Goal: Information Seeking & Learning: Check status

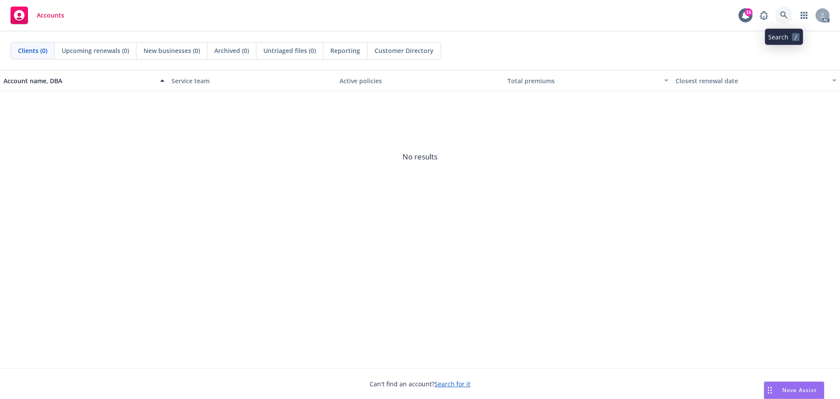
click at [787, 18] on icon at bounding box center [783, 14] width 7 height 7
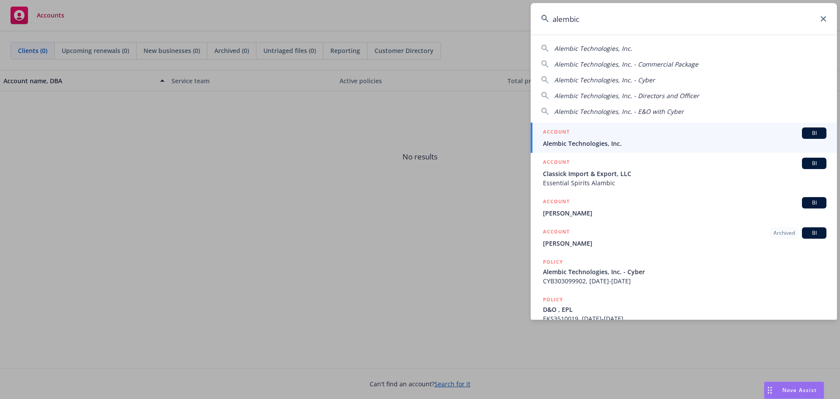
type input "alembic"
click at [607, 143] on span "Alembic Technologies, Inc." at bounding box center [685, 143] width 284 height 9
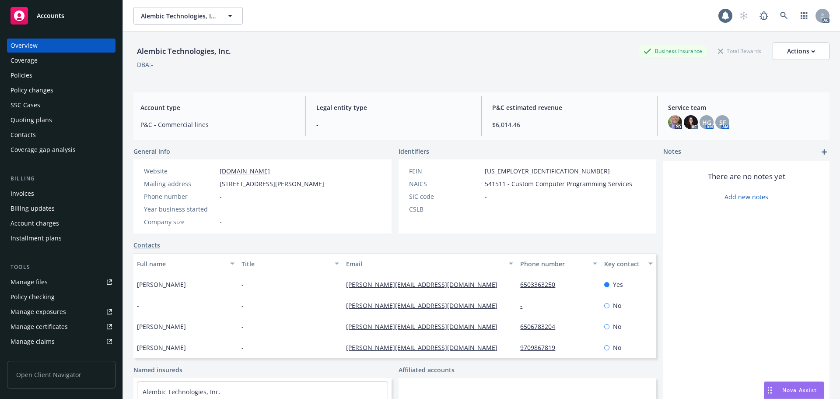
click at [48, 78] on div "Policies" at bounding box center [62, 75] width 102 height 14
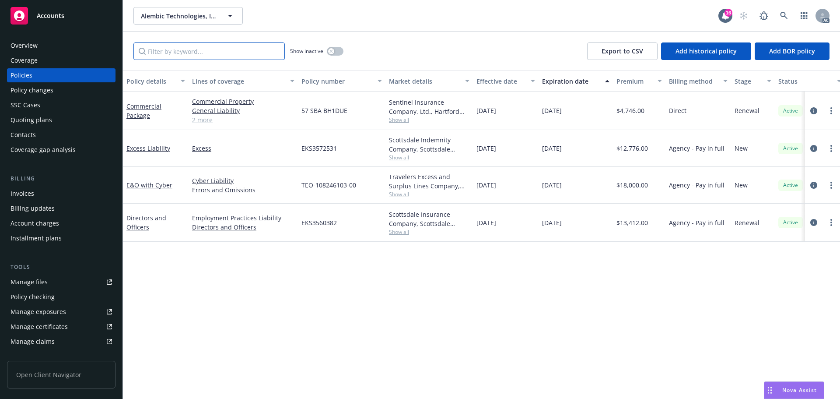
click at [256, 52] on input "Filter by keyword..." at bounding box center [208, 51] width 151 height 18
paste input "EKS3572531"
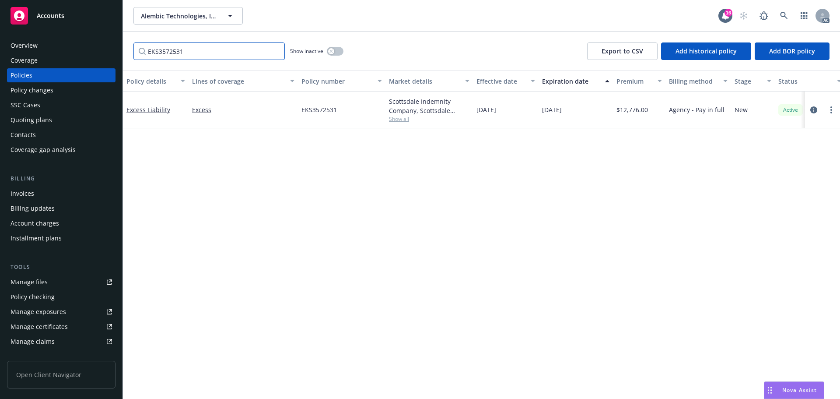
type input "EKS3572531"
click at [54, 62] on div "Coverage" at bounding box center [62, 60] width 102 height 14
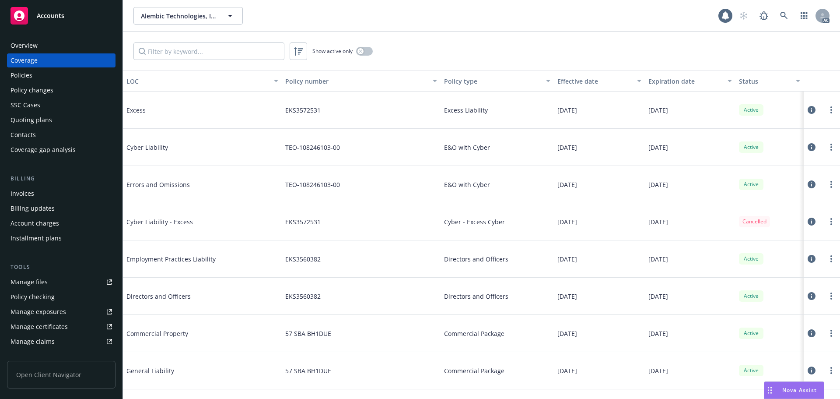
click at [54, 74] on div "Policies" at bounding box center [62, 75] width 102 height 14
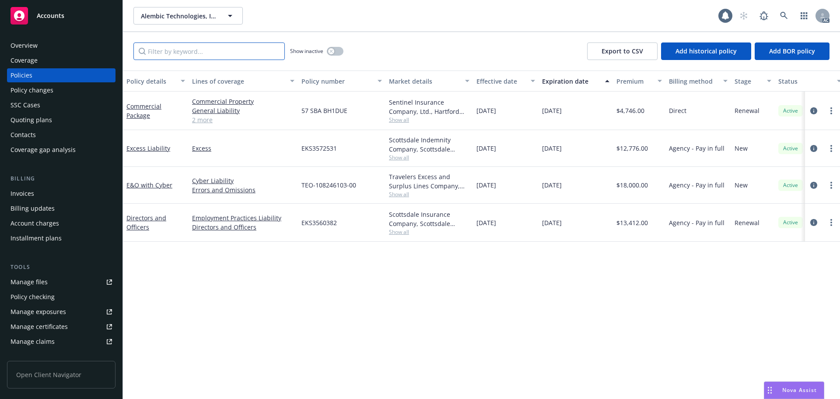
click at [197, 50] on input "Filter by keyword..." at bounding box center [208, 51] width 151 height 18
paste input "EKS3572531"
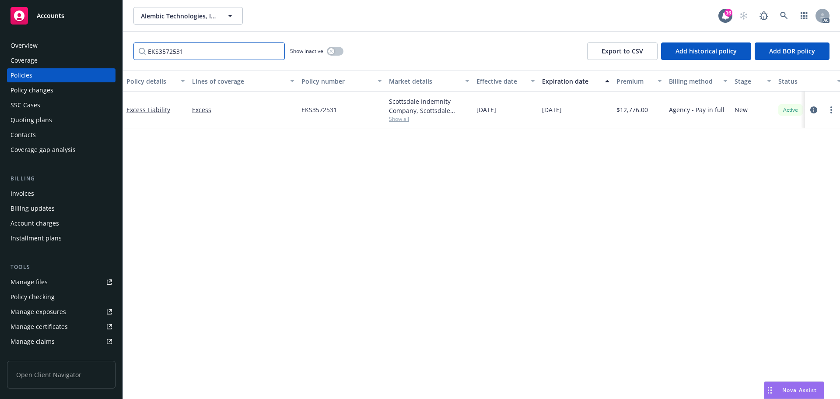
type input "EKS3572531"
click at [778, 14] on link at bounding box center [784, 16] width 18 height 18
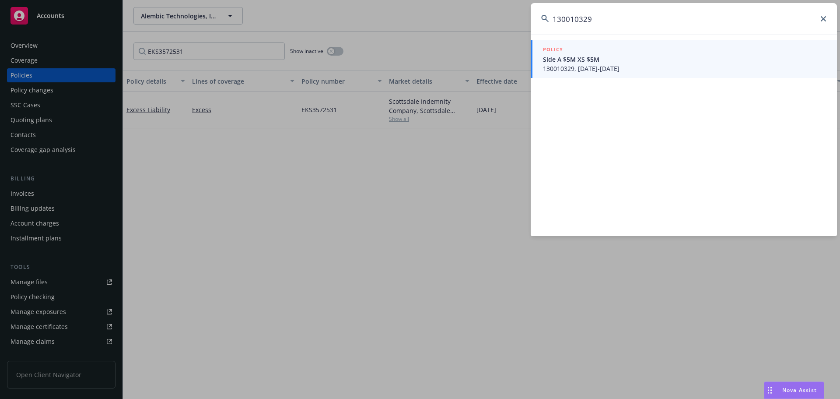
type input "130010329"
click at [615, 69] on span "130010329, [DATE]-[DATE]" at bounding box center [685, 68] width 284 height 9
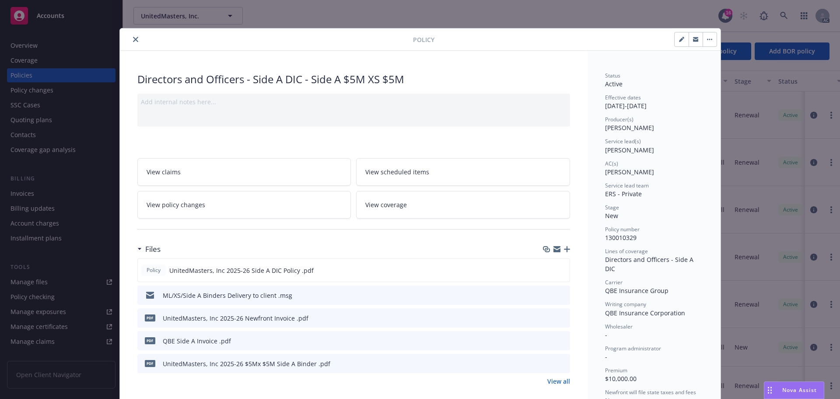
drag, startPoint x: 133, startPoint y: 37, endPoint x: 314, endPoint y: 62, distance: 182.4
click at [136, 37] on button "close" at bounding box center [135, 39] width 11 height 11
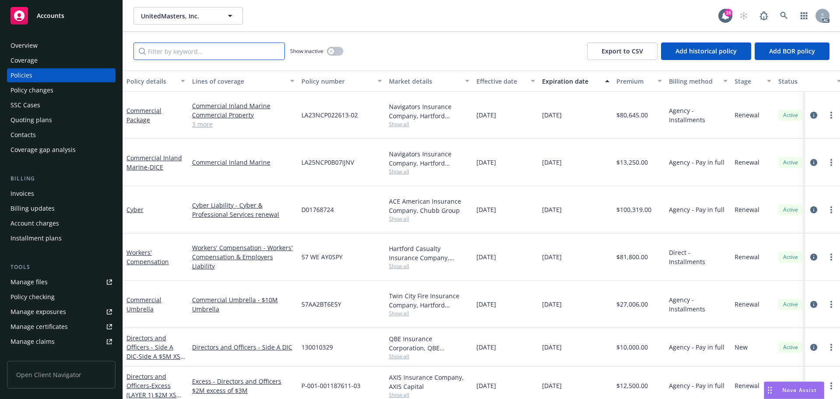
click at [224, 55] on input "Filter by keyword..." at bounding box center [208, 51] width 151 height 18
paste input "130010329"
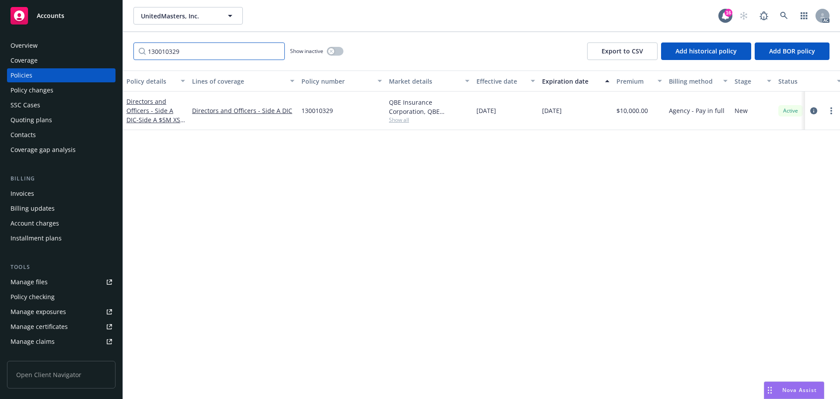
type input "130010329"
click at [34, 193] on div "Invoices" at bounding box center [62, 193] width 102 height 14
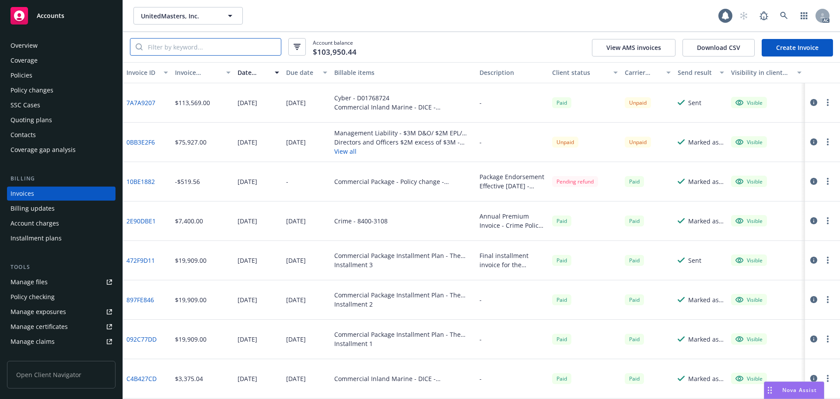
click at [175, 43] on input "search" at bounding box center [212, 47] width 138 height 17
paste input "130010329"
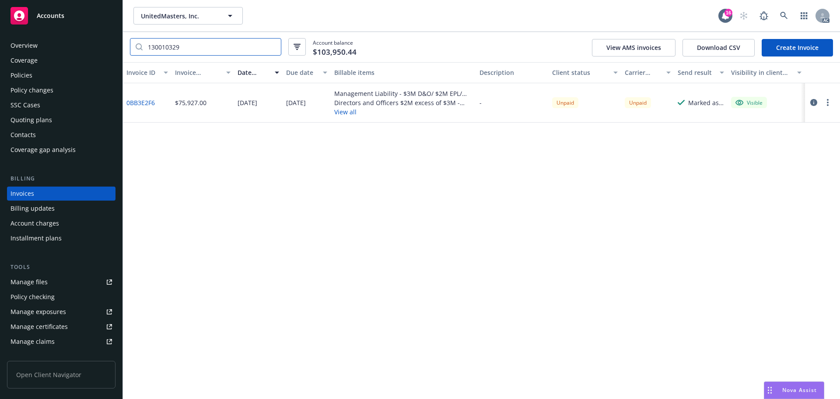
type input "130010329"
click at [31, 73] on div "Policies" at bounding box center [22, 75] width 22 height 14
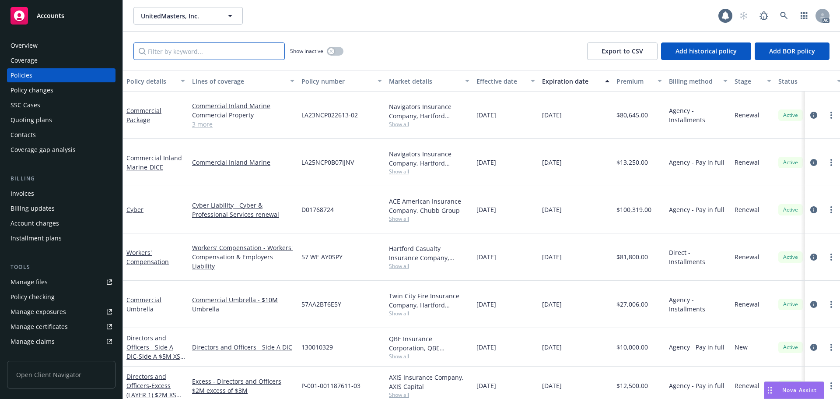
click at [163, 45] on input "Filter by keyword..." at bounding box center [208, 51] width 151 height 18
paste input "130010329"
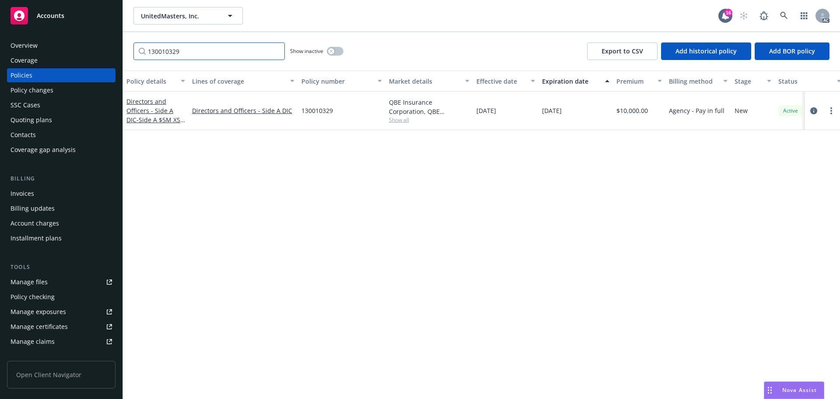
type input "130010329"
click at [777, 12] on link at bounding box center [784, 16] width 18 height 18
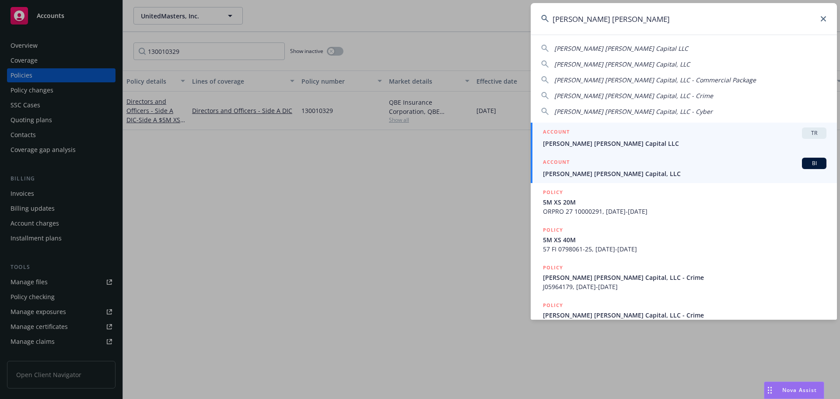
type input "[PERSON_NAME] [PERSON_NAME]"
click at [663, 167] on div "ACCOUNT BI" at bounding box center [685, 163] width 284 height 11
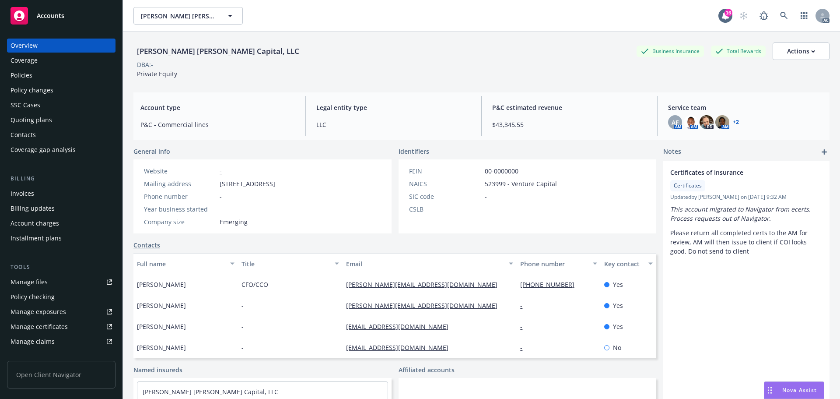
click at [63, 73] on div "Policies" at bounding box center [62, 75] width 102 height 14
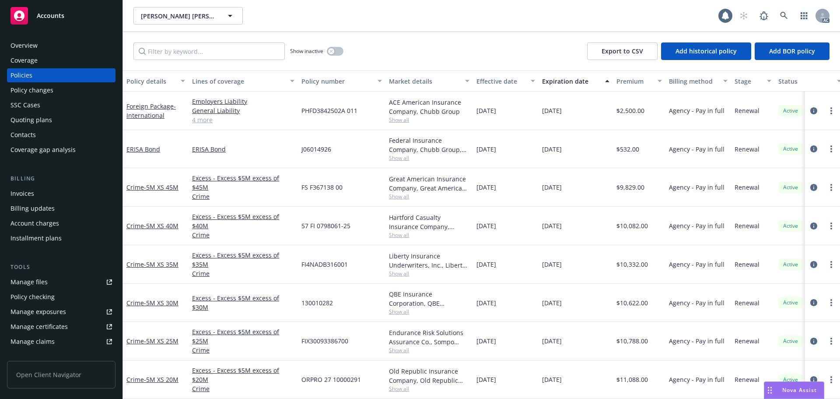
drag, startPoint x: 232, startPoint y: 63, endPoint x: 225, endPoint y: 48, distance: 17.0
click at [232, 63] on div "Show inactive Export to CSV Add historical policy Add BOR policy" at bounding box center [481, 51] width 717 height 39
click at [225, 48] on input "Filter by keyword..." at bounding box center [208, 51] width 151 height 18
paste input "130010282"
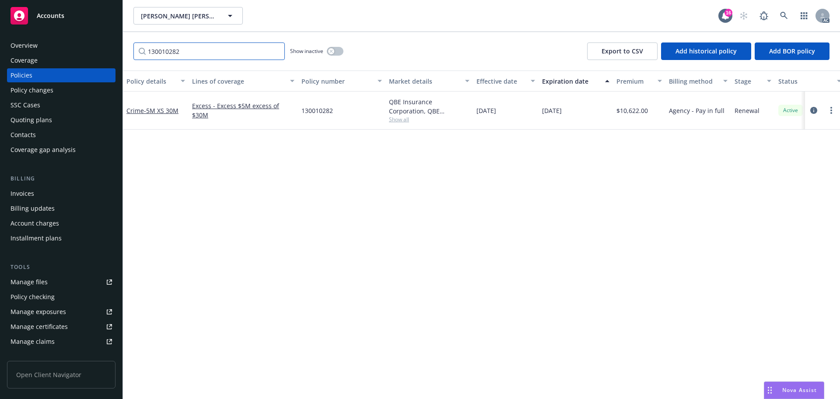
type input "130010282"
click at [786, 17] on icon at bounding box center [784, 16] width 8 height 8
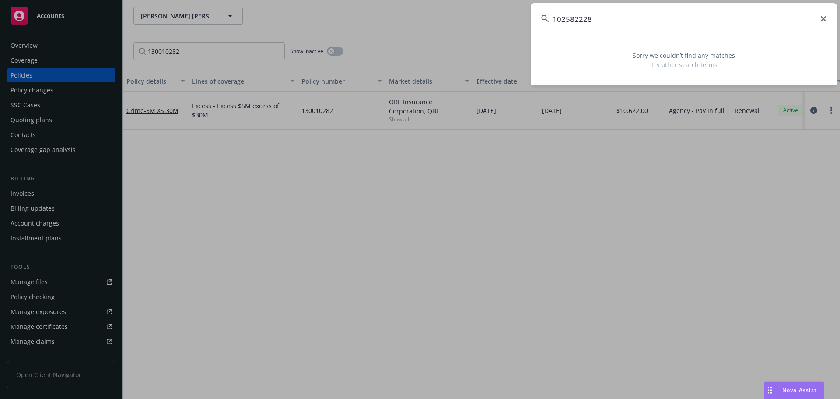
drag, startPoint x: 524, startPoint y: 17, endPoint x: 515, endPoint y: 17, distance: 9.2
click at [515, 17] on div "102582228 Sorry we couldn’t find any matches Try other search terms" at bounding box center [420, 199] width 840 height 399
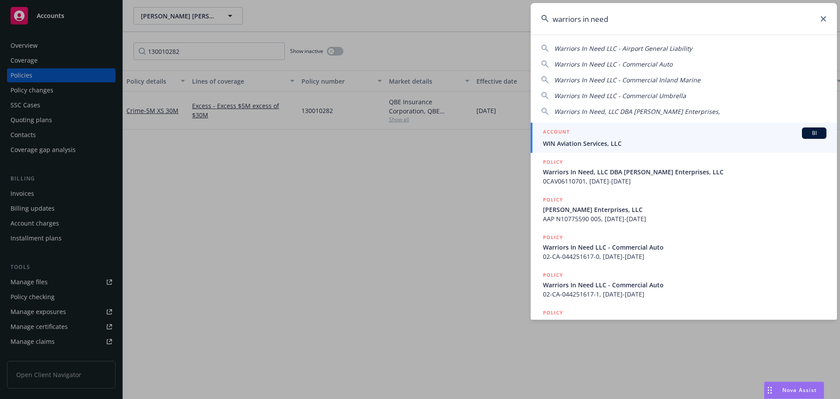
type input "warriors in need"
click at [626, 141] on span "WIN Aviation Services, LLC" at bounding box center [685, 143] width 284 height 9
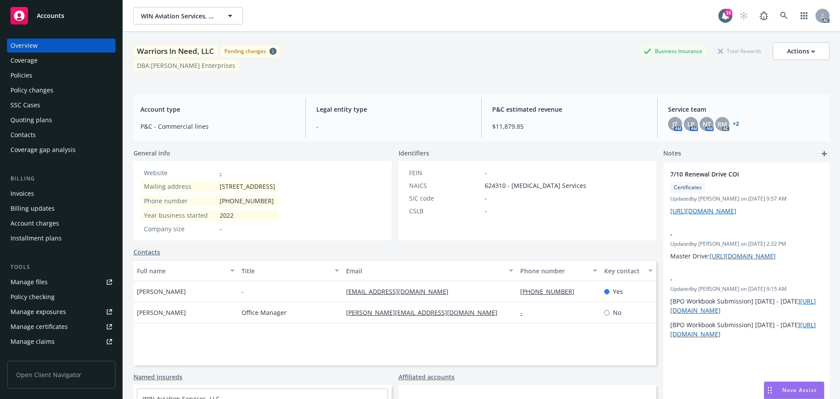
click at [55, 73] on div "Policies" at bounding box center [62, 75] width 102 height 14
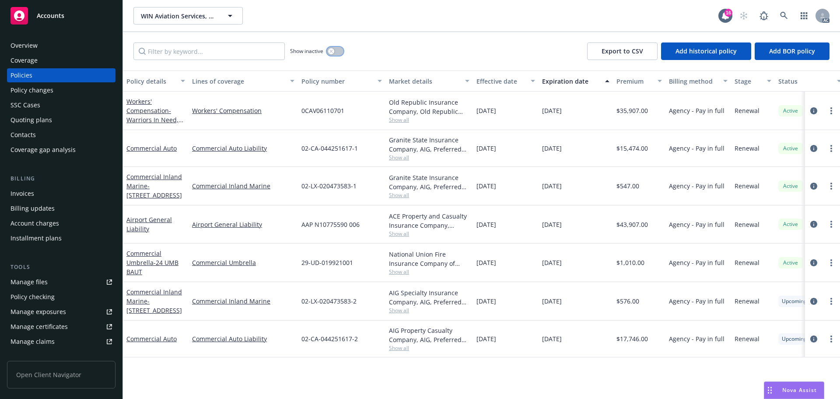
click at [335, 54] on button "button" at bounding box center [335, 51] width 17 height 9
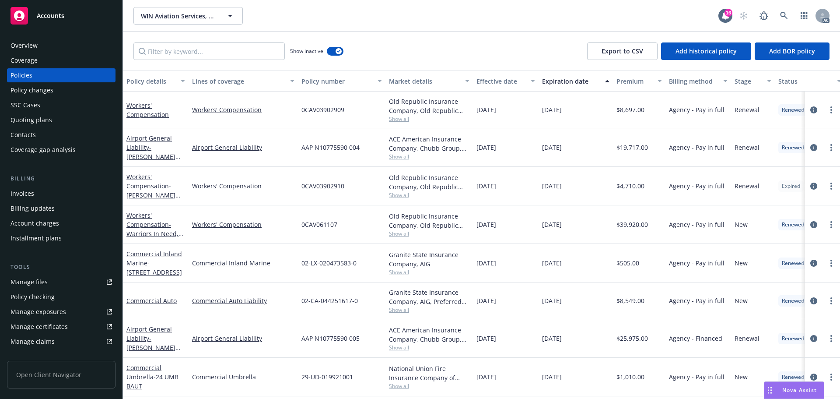
click at [513, 84] on div "Effective date" at bounding box center [501, 81] width 49 height 9
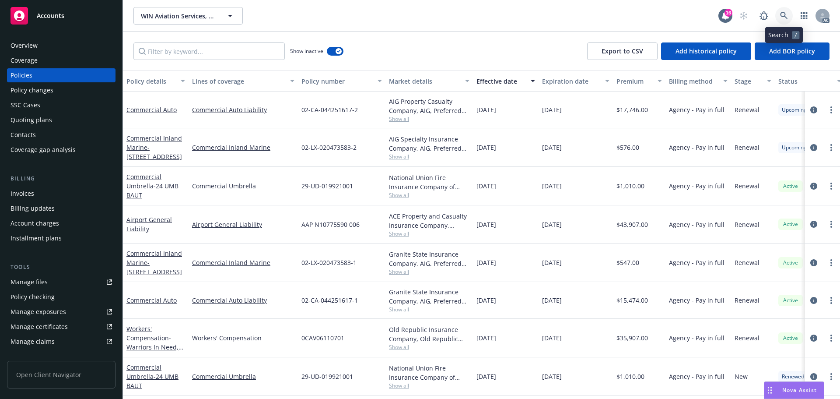
click at [781, 18] on icon at bounding box center [784, 16] width 8 height 8
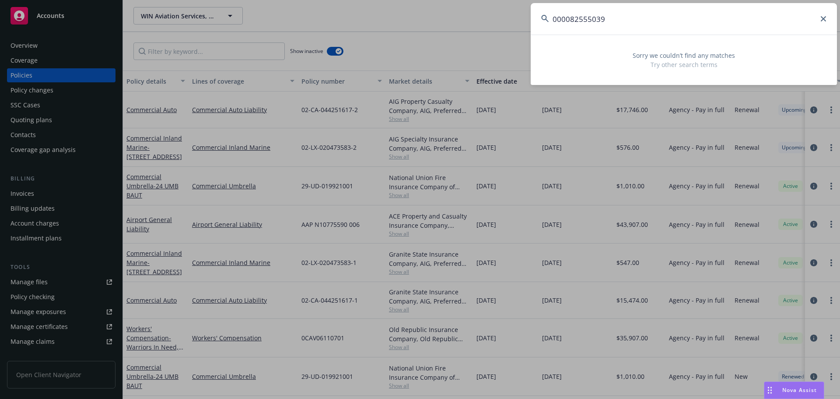
drag, startPoint x: 569, startPoint y: 21, endPoint x: 524, endPoint y: 20, distance: 45.1
click at [523, 21] on div "000082555039 Sorry we couldn’t find any matches Try other search terms" at bounding box center [420, 199] width 840 height 399
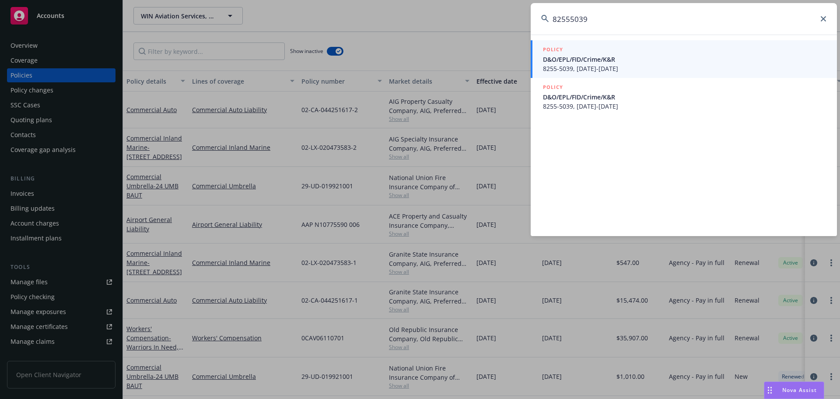
type input "82555039"
click at [578, 65] on span "8255-5039, [DATE]-[DATE]" at bounding box center [685, 68] width 284 height 9
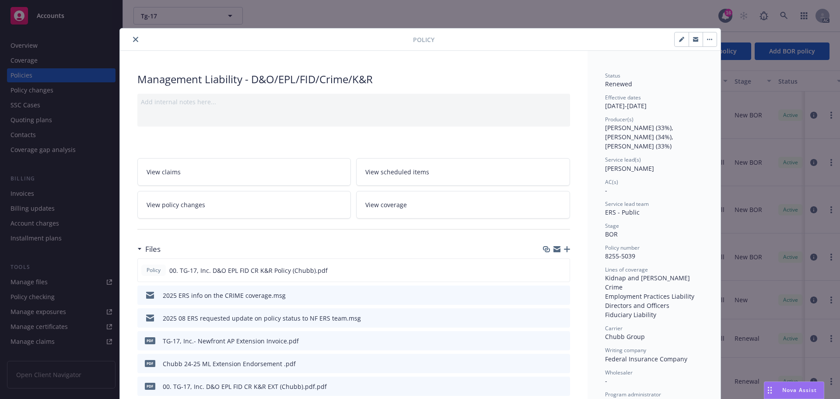
click at [133, 38] on icon "close" at bounding box center [135, 39] width 5 height 5
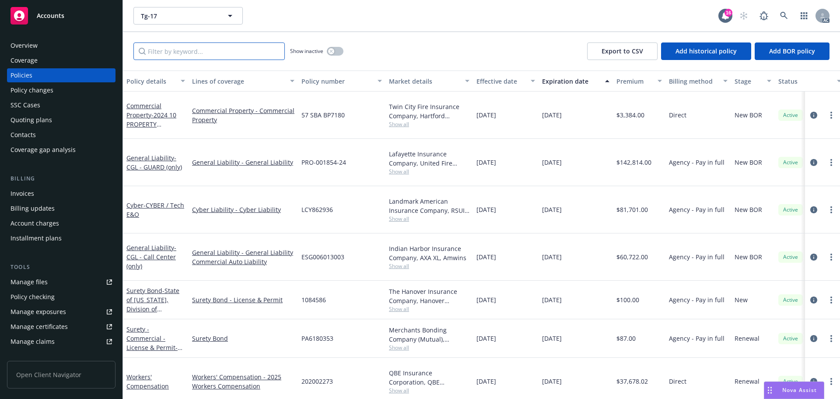
click at [189, 45] on input "Filter by keyword..." at bounding box center [208, 51] width 151 height 18
paste input "000082555039"
type input "000082555039"
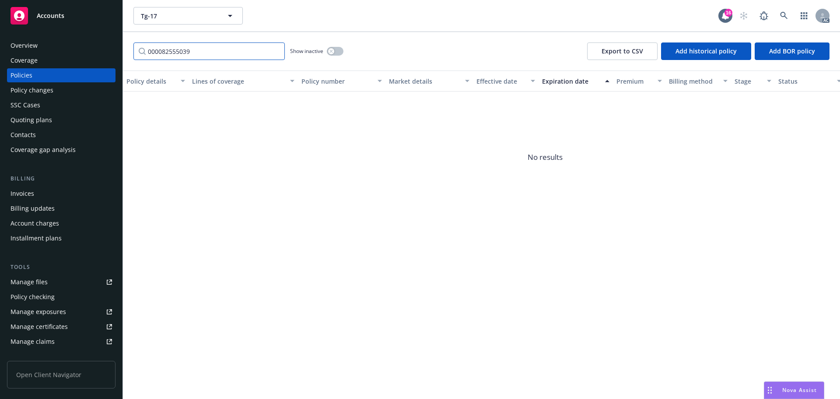
drag, startPoint x: 202, startPoint y: 53, endPoint x: 141, endPoint y: 52, distance: 60.8
click at [140, 53] on input "000082555039" at bounding box center [208, 51] width 151 height 18
click at [274, 49] on input "000082555039" at bounding box center [208, 51] width 151 height 18
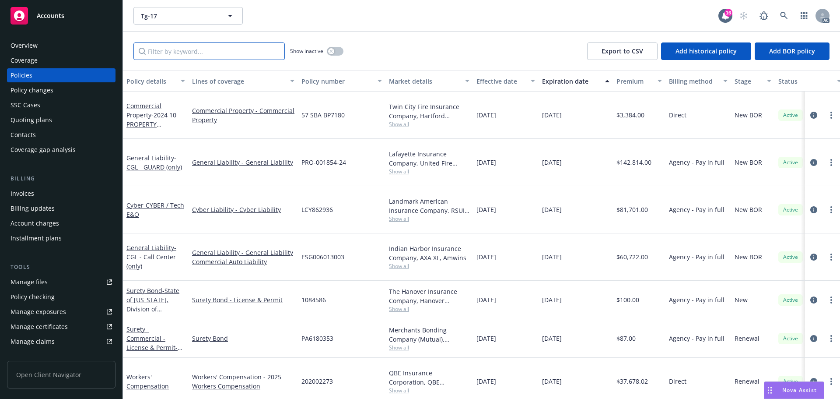
click at [237, 52] on input "Filter by keyword..." at bounding box center [208, 51] width 151 height 18
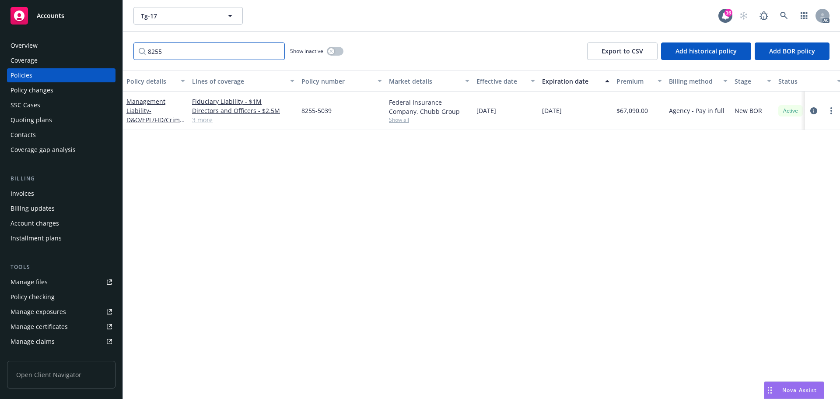
type input "8255"
click at [781, 12] on icon at bounding box center [784, 16] width 8 height 8
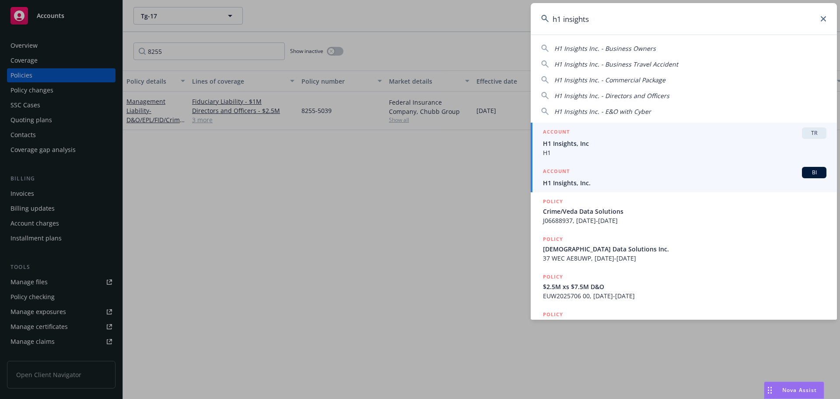
type input "h1 insights"
click at [645, 175] on div "ACCOUNT BI" at bounding box center [685, 172] width 284 height 11
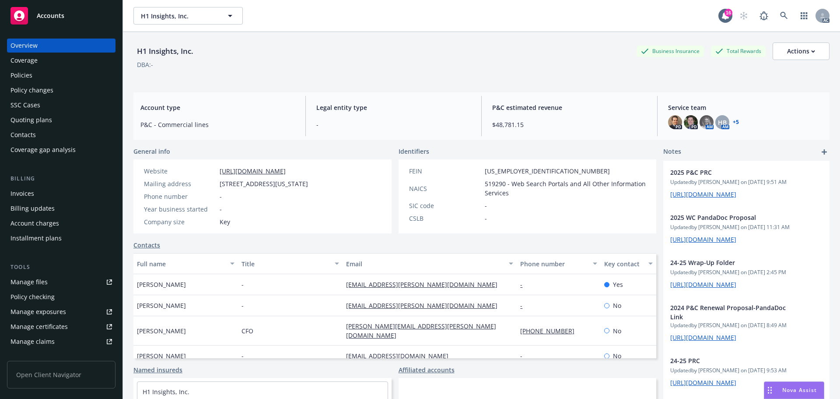
click at [38, 75] on div "Policies" at bounding box center [62, 75] width 102 height 14
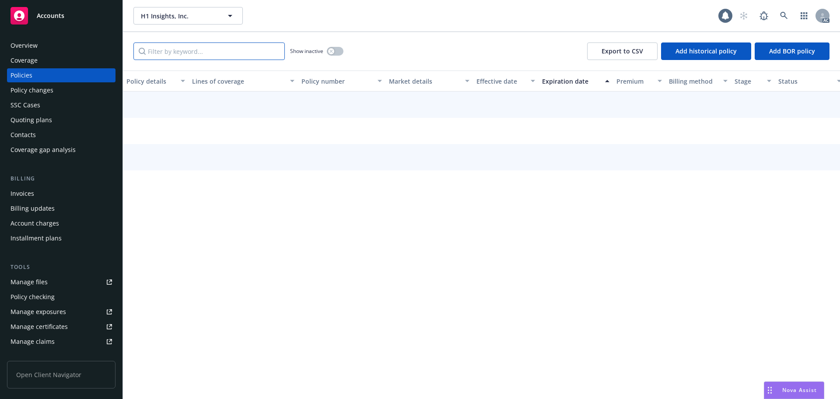
click at [171, 57] on input "Filter by keyword..." at bounding box center [208, 51] width 151 height 18
paste input "V292BE240601"
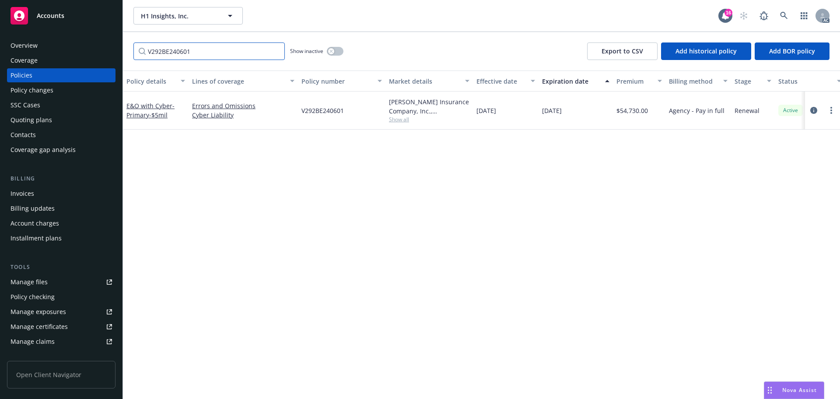
type input "V292BE240601"
click at [45, 92] on div "Policy changes" at bounding box center [32, 90] width 43 height 14
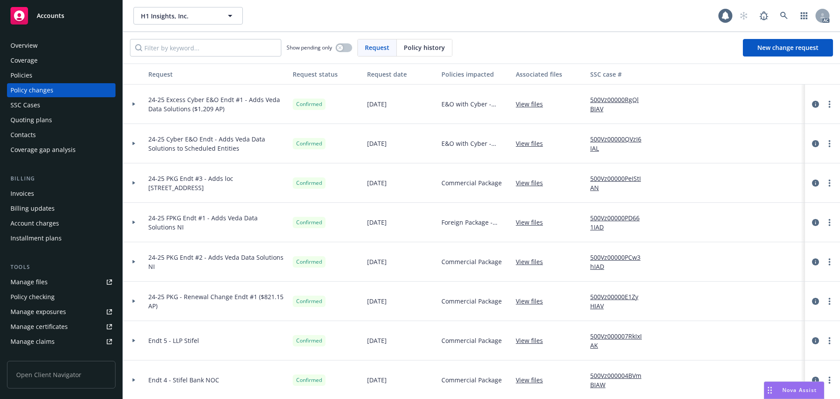
drag, startPoint x: 421, startPoint y: 47, endPoint x: 407, endPoint y: 52, distance: 14.3
click at [418, 48] on span "Policy history" at bounding box center [424, 47] width 41 height 9
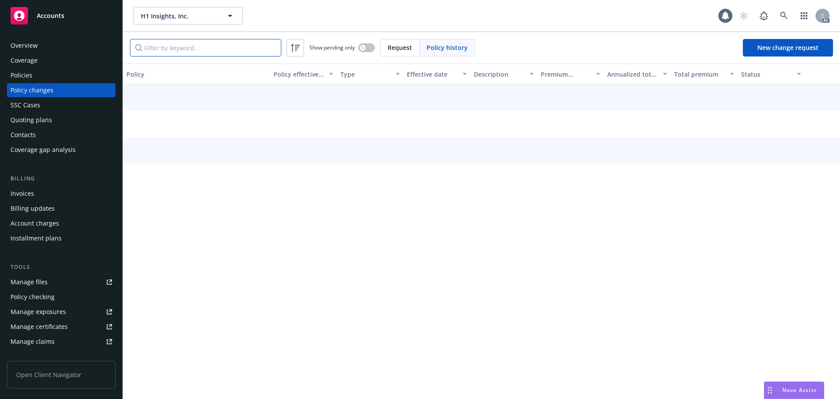
click at [214, 44] on input "Filter by keyword..." at bounding box center [205, 48] width 151 height 18
paste input "V292BE240601"
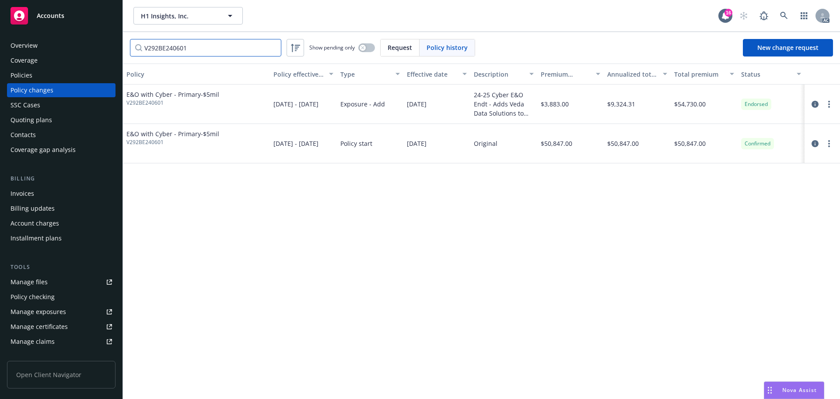
type input "V292BE240601"
click at [779, 8] on link at bounding box center [784, 16] width 18 height 18
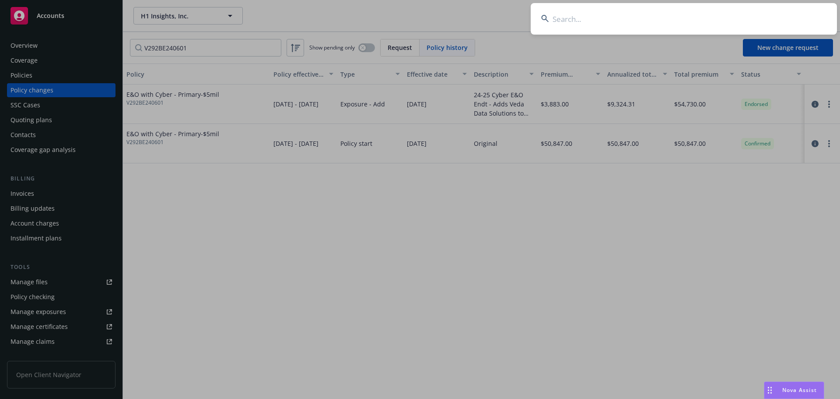
click at [623, 25] on input at bounding box center [684, 19] width 306 height 32
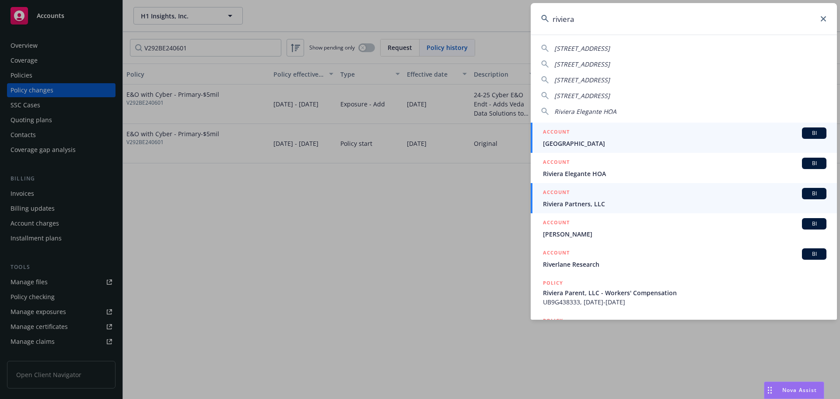
type input "riviera"
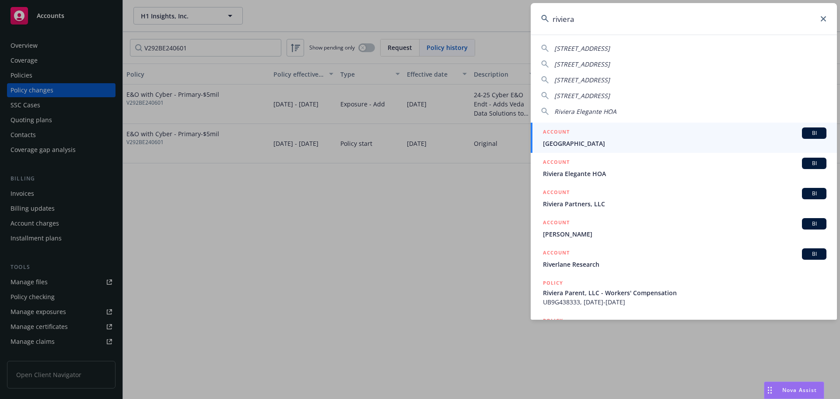
click at [642, 193] on div "ACCOUNT BI" at bounding box center [685, 193] width 284 height 11
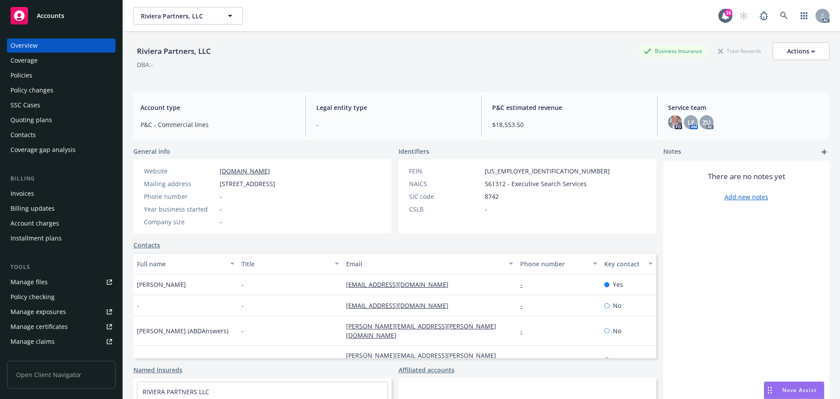
click at [39, 75] on div "Policies" at bounding box center [62, 75] width 102 height 14
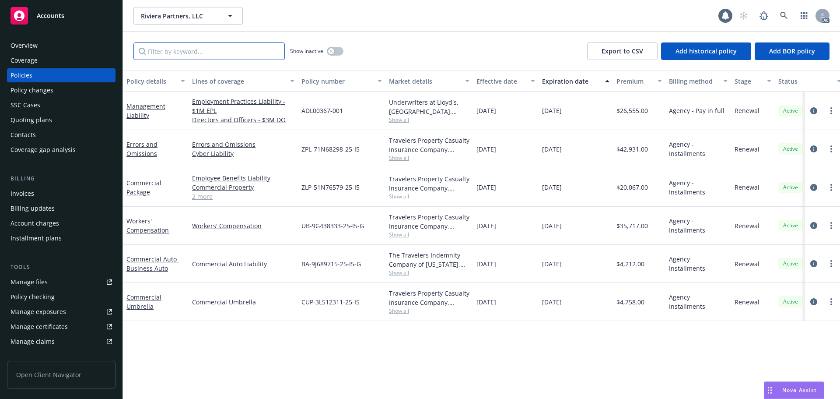
click at [216, 53] on input "Filter by keyword..." at bounding box center [208, 51] width 151 height 18
paste input "9G438333"
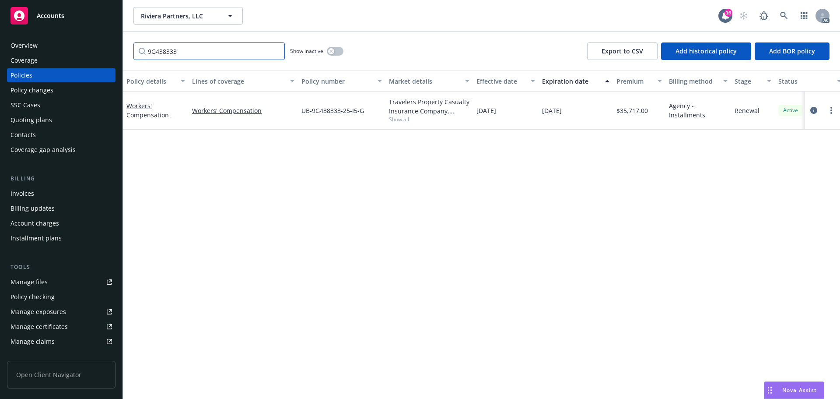
type input "9G438333"
click at [331, 41] on div "9G438333 Show inactive Export to CSV Add historical policy Add BOR policy" at bounding box center [481, 51] width 717 height 39
click at [334, 49] on button "button" at bounding box center [335, 51] width 17 height 9
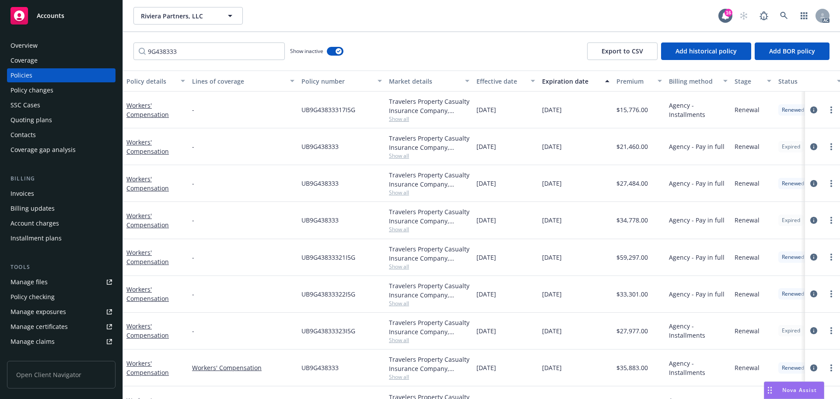
click at [490, 78] on div "Effective date" at bounding box center [501, 81] width 49 height 9
click at [495, 79] on div "Effective date" at bounding box center [501, 81] width 49 height 9
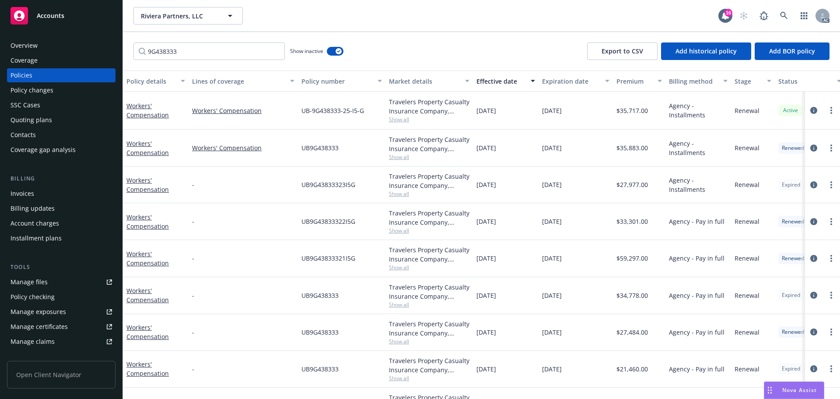
click at [773, 14] on div "AC" at bounding box center [782, 16] width 95 height 18
click at [779, 13] on link at bounding box center [784, 16] width 18 height 18
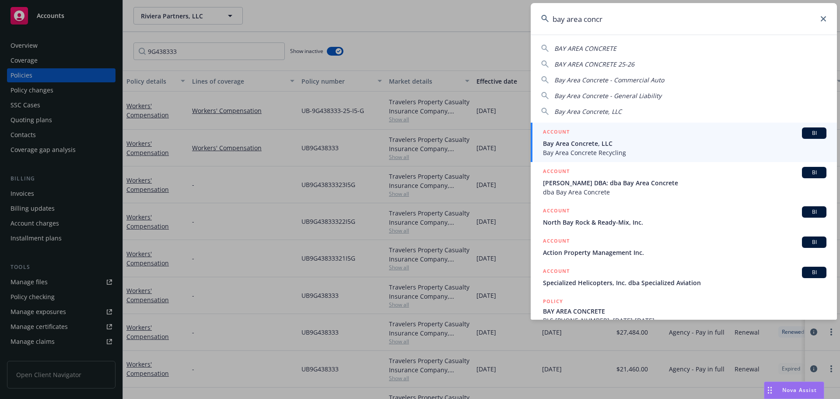
type input "bay area concr"
click at [604, 135] on div "ACCOUNT BI" at bounding box center [685, 132] width 284 height 11
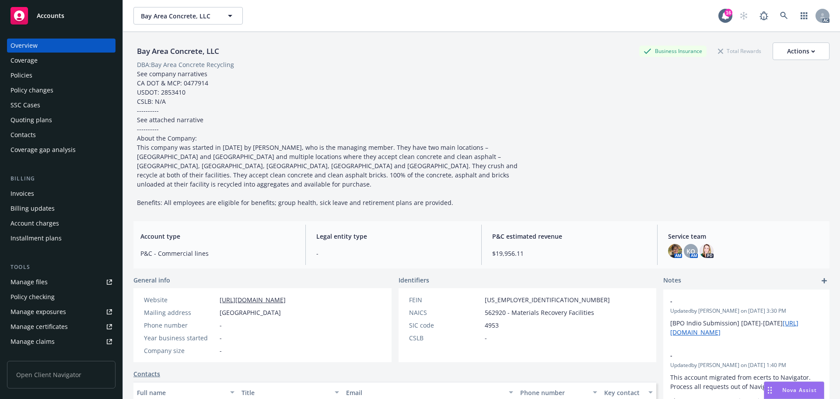
click at [49, 78] on div "Policies" at bounding box center [62, 75] width 102 height 14
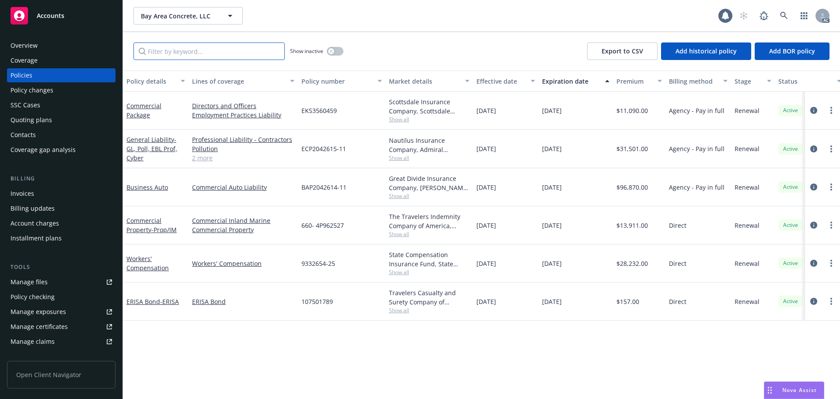
click at [195, 49] on input "Filter by keyword..." at bounding box center [208, 51] width 151 height 18
paste input "ECP204261510"
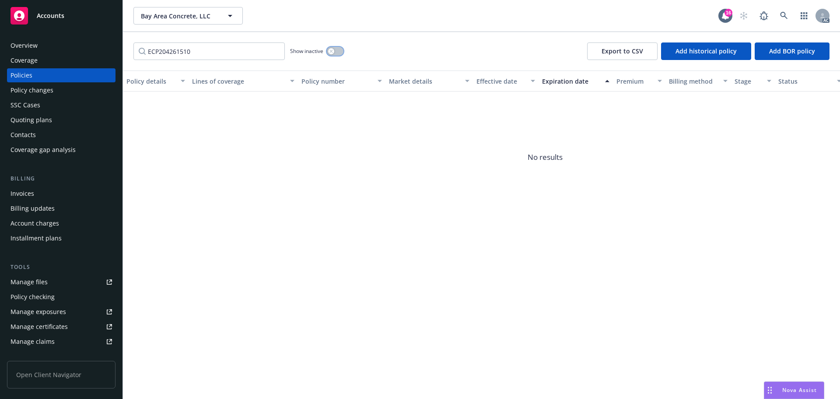
click at [337, 48] on button "button" at bounding box center [335, 51] width 17 height 9
click at [199, 53] on input "ECP204261510" at bounding box center [208, 51] width 151 height 18
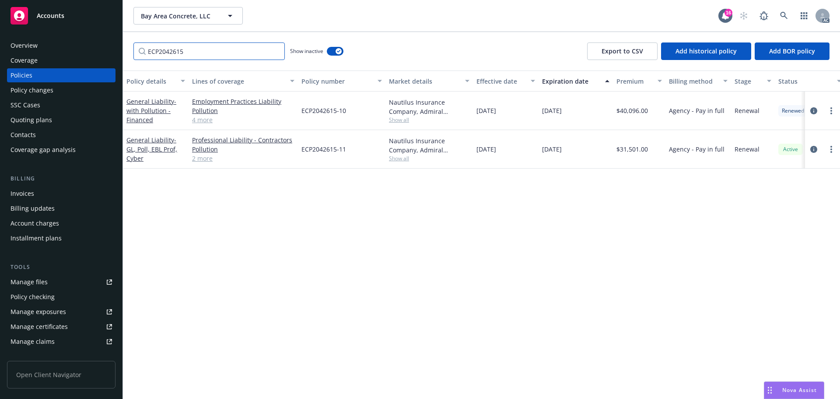
type input "ECP2042615"
drag, startPoint x: 352, startPoint y: 112, endPoint x: 302, endPoint y: 112, distance: 50.8
click at [302, 112] on div "ECP2042615-10" at bounding box center [342, 110] width 88 height 39
copy span "ECP2042615-10"
click at [75, 91] on div "Policy changes" at bounding box center [62, 90] width 102 height 14
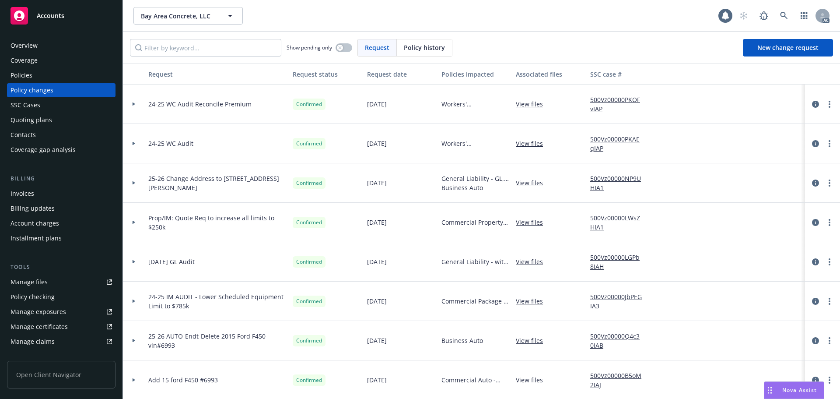
click at [404, 53] on div "Policy history" at bounding box center [424, 47] width 55 height 17
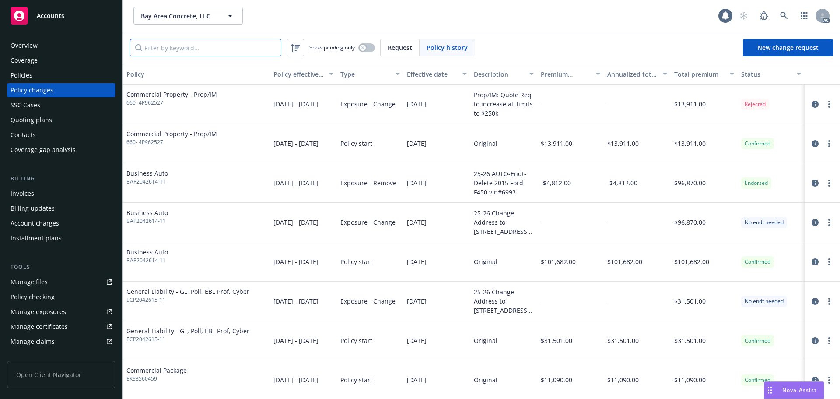
click at [229, 46] on input "Filter by keyword..." at bounding box center [205, 48] width 151 height 18
paste input "ECP2042615-10"
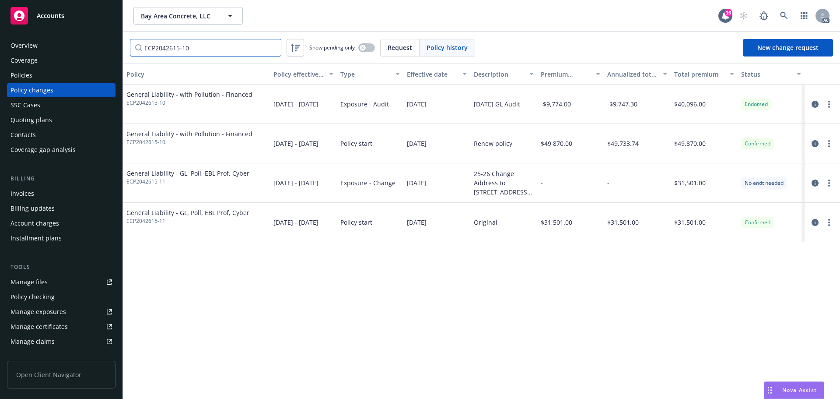
type input "ECP2042615-10"
click at [777, 14] on link at bounding box center [784, 16] width 18 height 18
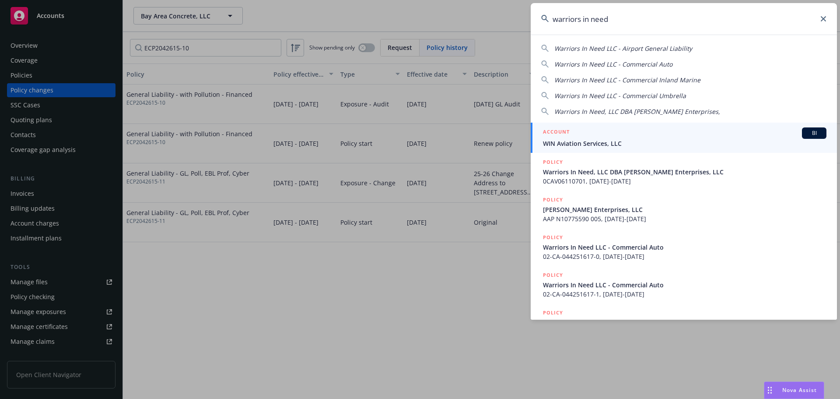
type input "warriors in need"
click at [609, 132] on div "ACCOUNT BI" at bounding box center [685, 132] width 284 height 11
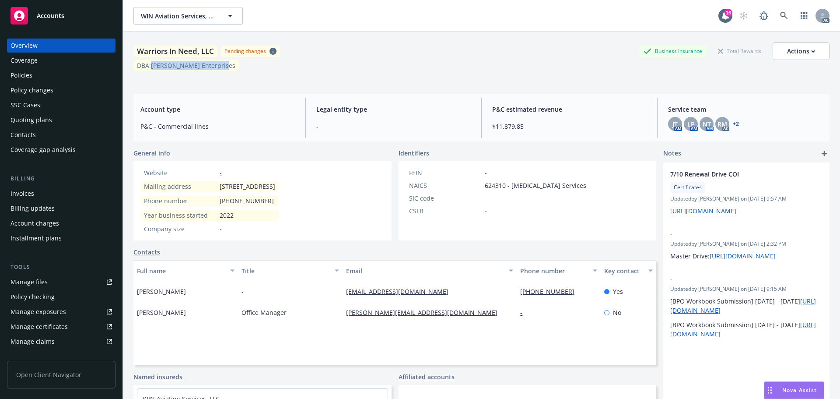
drag, startPoint x: 233, startPoint y: 66, endPoint x: 153, endPoint y: 69, distance: 80.2
click at [153, 69] on div "DBA: [PERSON_NAME] Enterprises" at bounding box center [481, 65] width 696 height 11
copy div "[PERSON_NAME] Enterprises"
